Goal: Answer question/provide support: Answer question/provide support

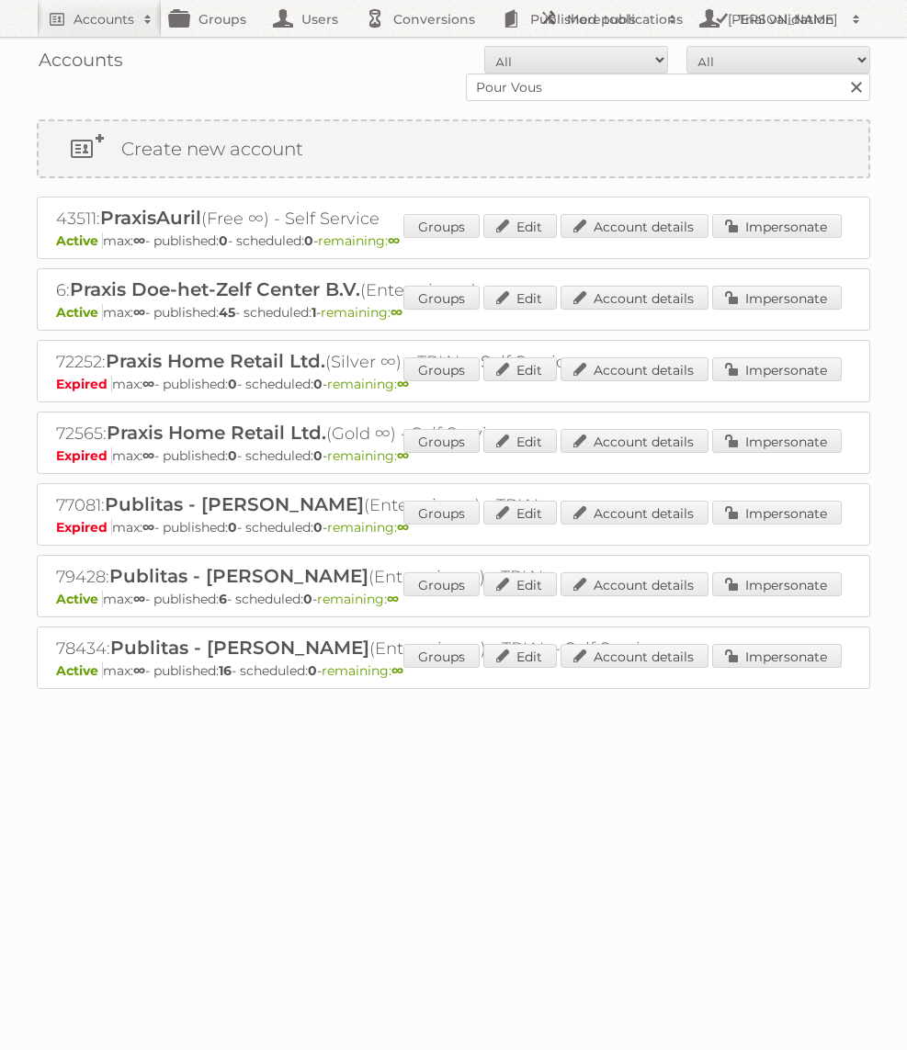
type input "Pour Vous"
click at [841, 73] on input "Search" at bounding box center [855, 87] width 28 height 28
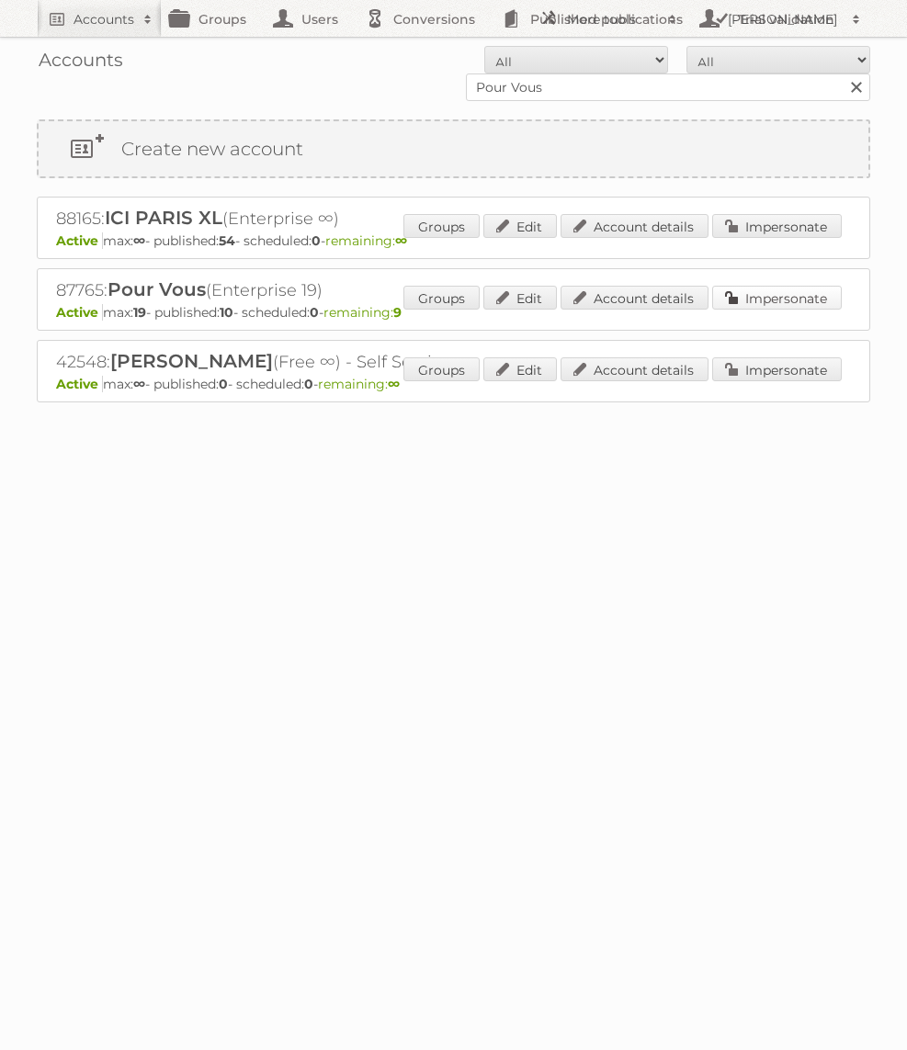
click at [795, 296] on link "Impersonate" at bounding box center [777, 298] width 130 height 24
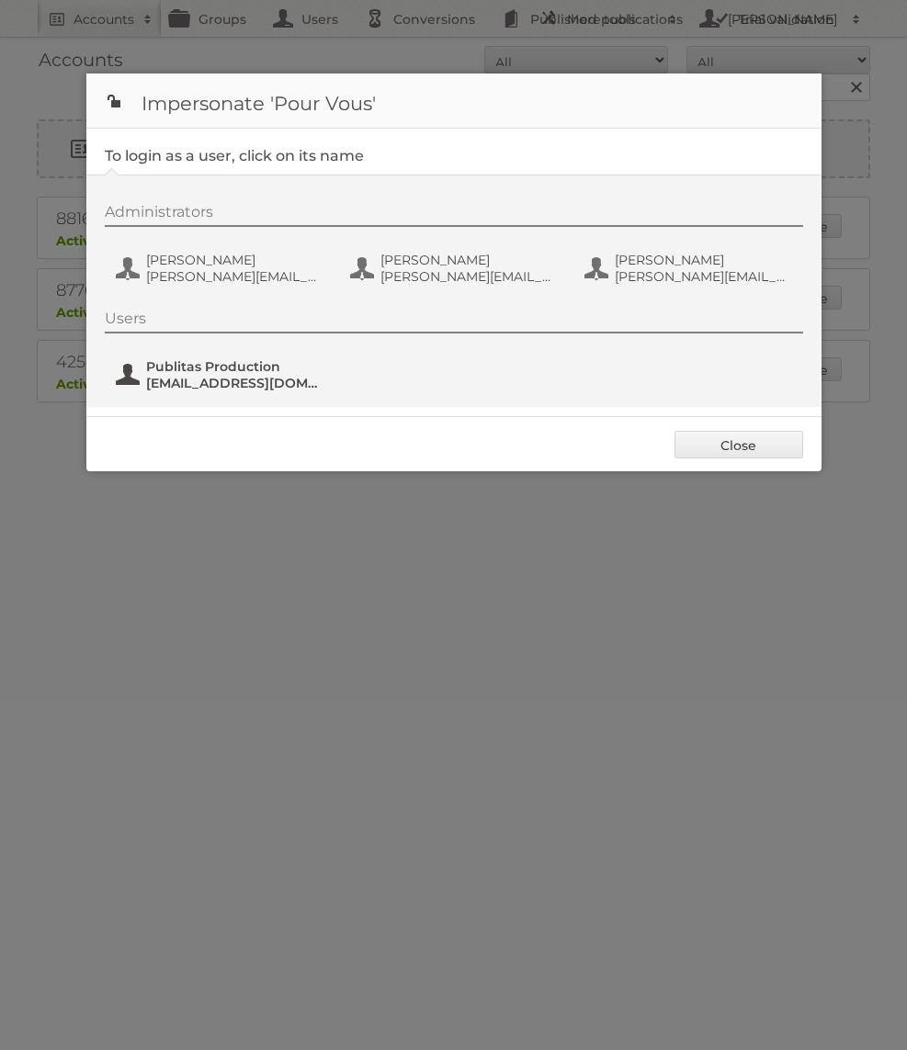
click at [237, 387] on span "fs+pourvous@publitas.com" at bounding box center [235, 383] width 178 height 17
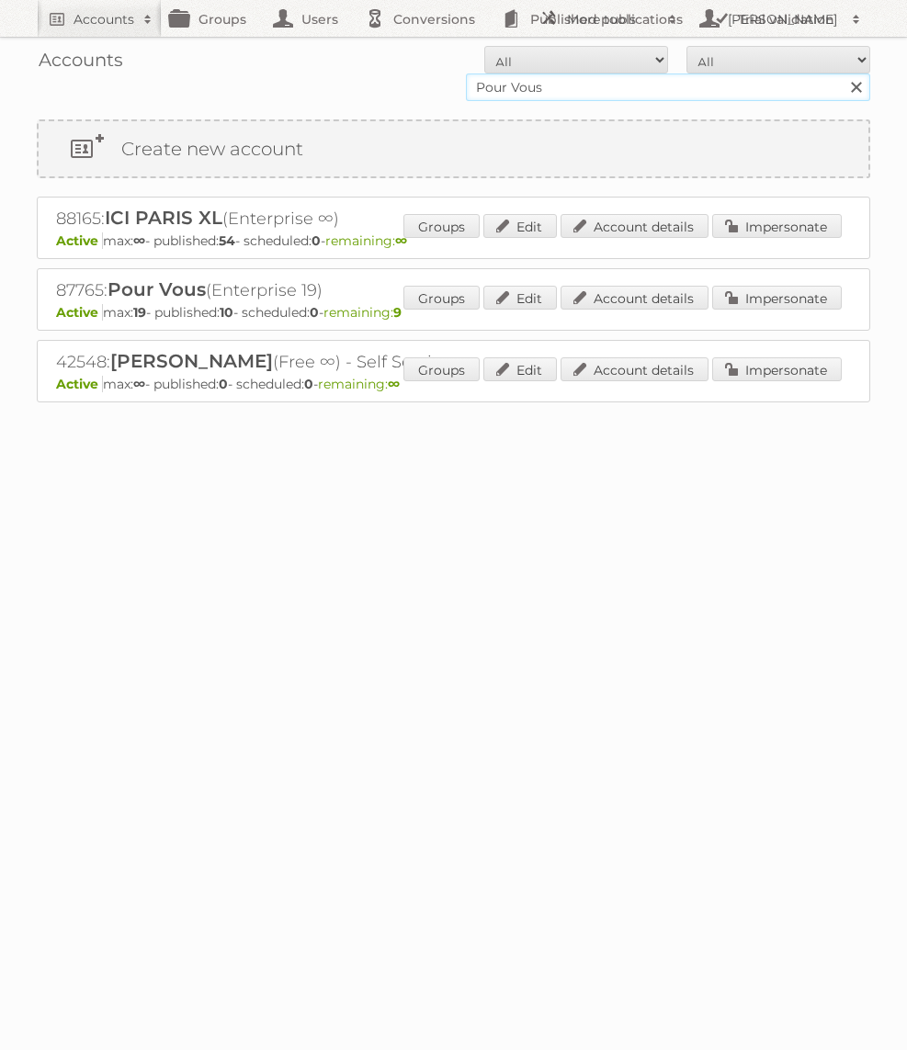
click at [553, 86] on input "Pour Vous" at bounding box center [668, 87] width 404 height 28
type input "Action PIA"
click at [841, 73] on input "Search" at bounding box center [855, 87] width 28 height 28
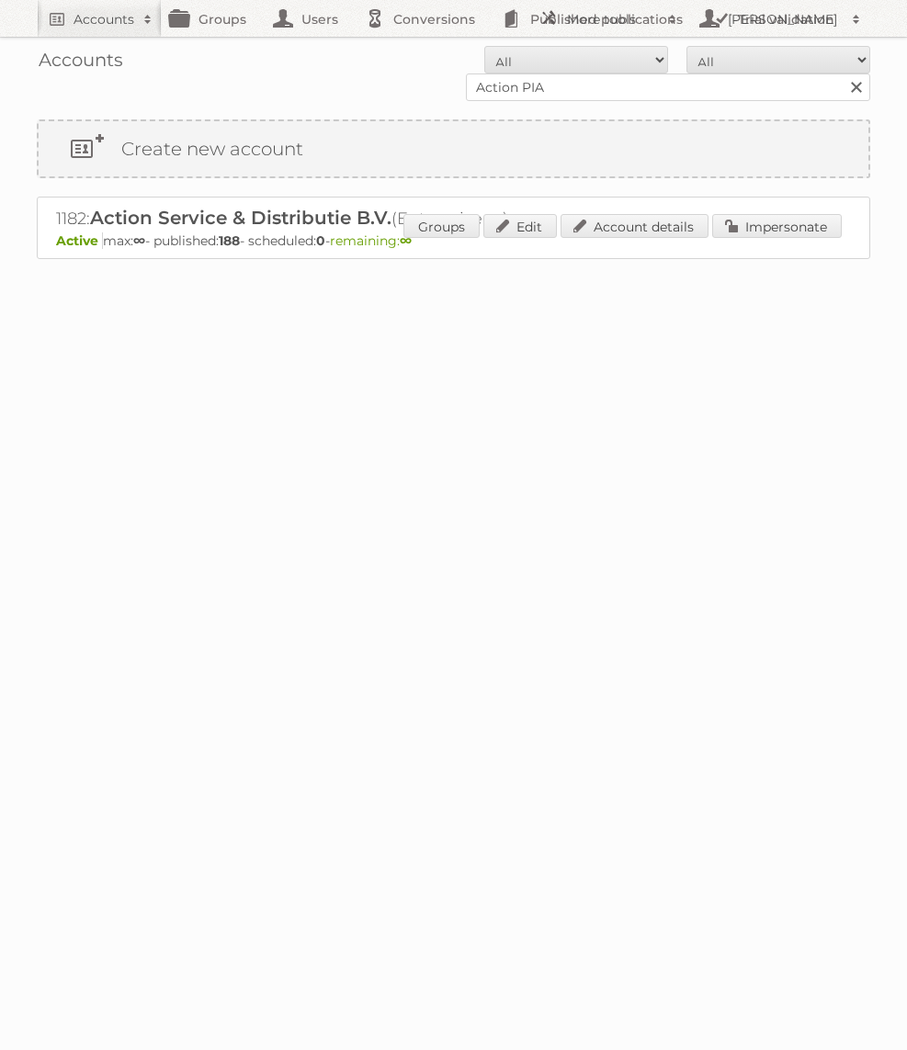
click at [819, 210] on div "1182: Action Service & Distributie B.V. (Enterprise ∞) Active max: ∞ - publishe…" at bounding box center [453, 228] width 833 height 62
click at [775, 228] on link "Impersonate" at bounding box center [777, 226] width 130 height 24
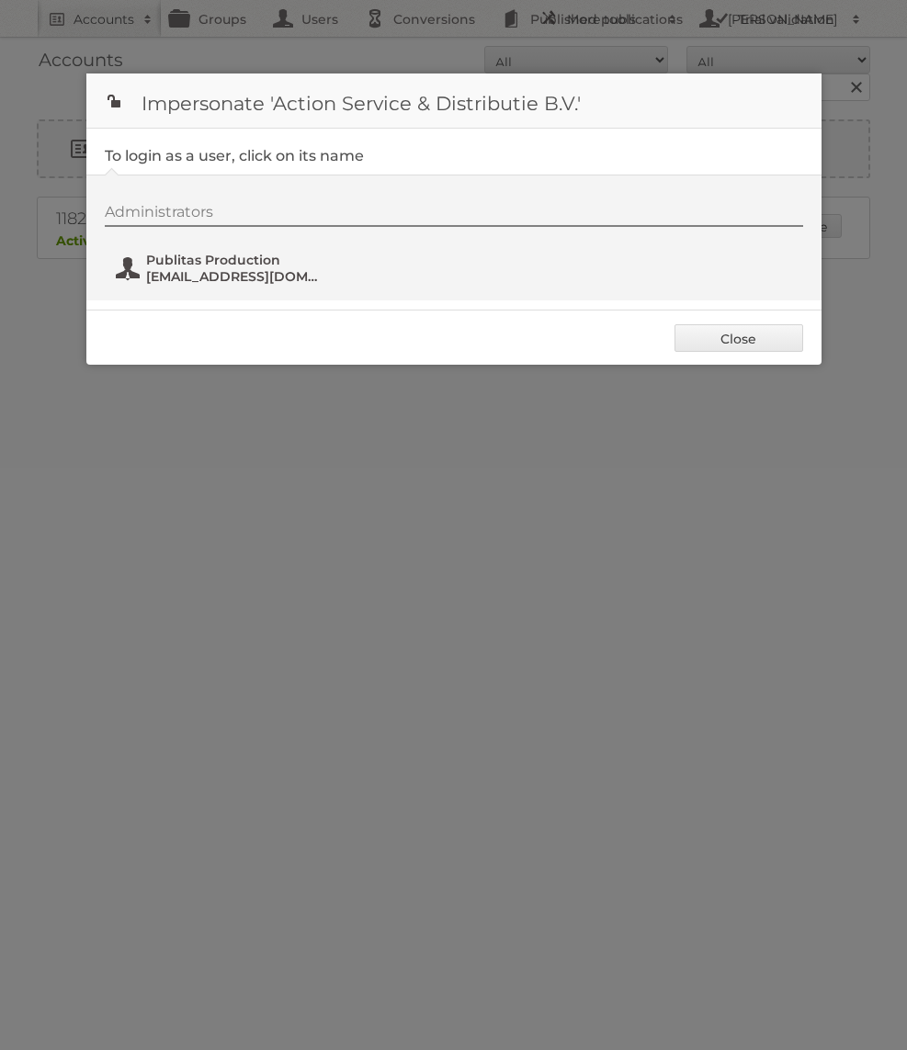
click at [212, 265] on span "Publitas Production" at bounding box center [235, 260] width 178 height 17
